Goal: Task Accomplishment & Management: Manage account settings

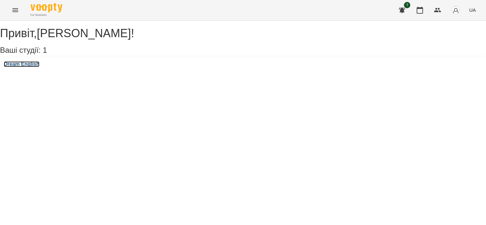
click at [22, 67] on h3 "Dream English" at bounding box center [22, 64] width 36 height 6
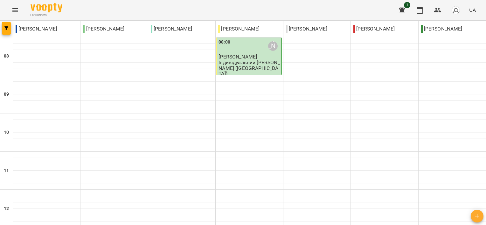
type input "**********"
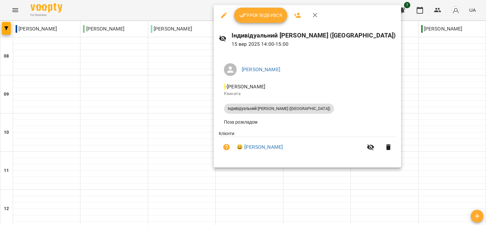
click at [259, 17] on span "Урок відбувся" at bounding box center [260, 15] width 43 height 8
